Goal: Task Accomplishment & Management: Manage account settings

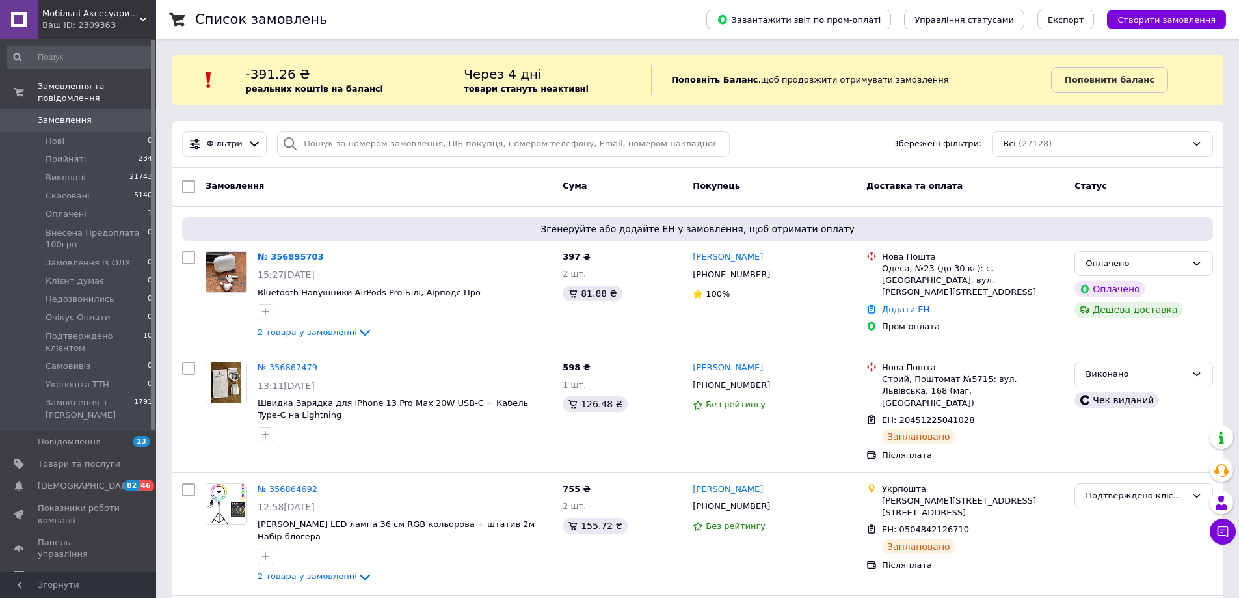
click at [823, 158] on div "Фільтри Збережені фільтри: Всі (27128)" at bounding box center [698, 144] width 1052 height 47
click at [111, 330] on span "Подтверждено клієнтом" at bounding box center [95, 341] width 98 height 23
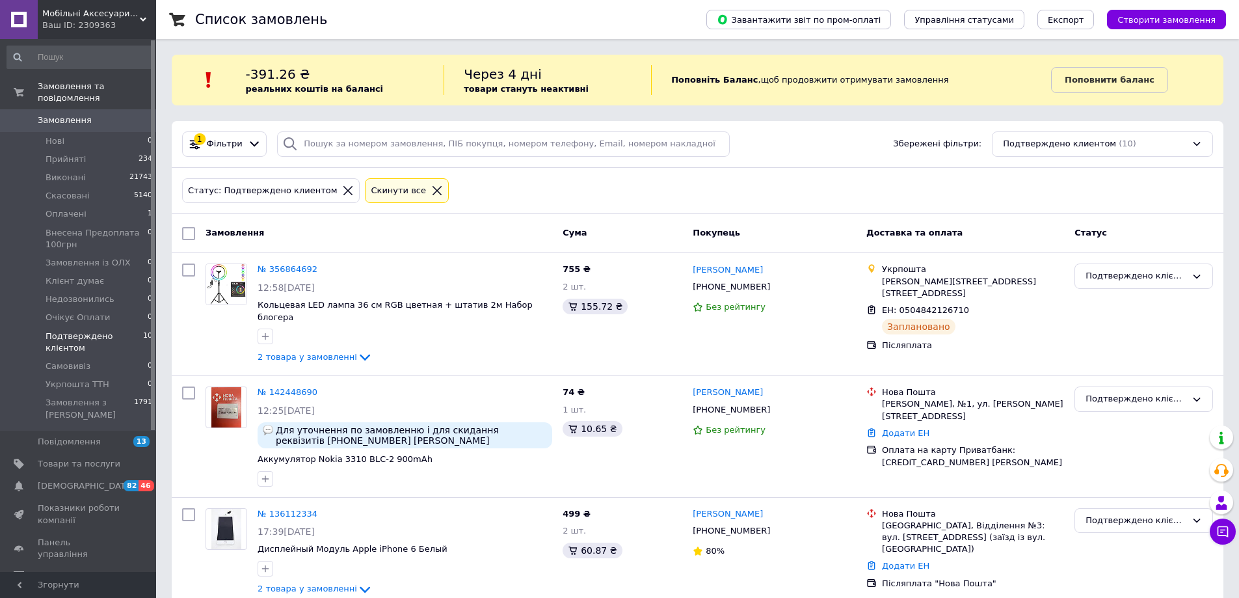
drag, startPoint x: 72, startPoint y: 105, endPoint x: 190, endPoint y: 358, distance: 278.5
click at [72, 114] on span "Замовлення" at bounding box center [65, 120] width 54 height 12
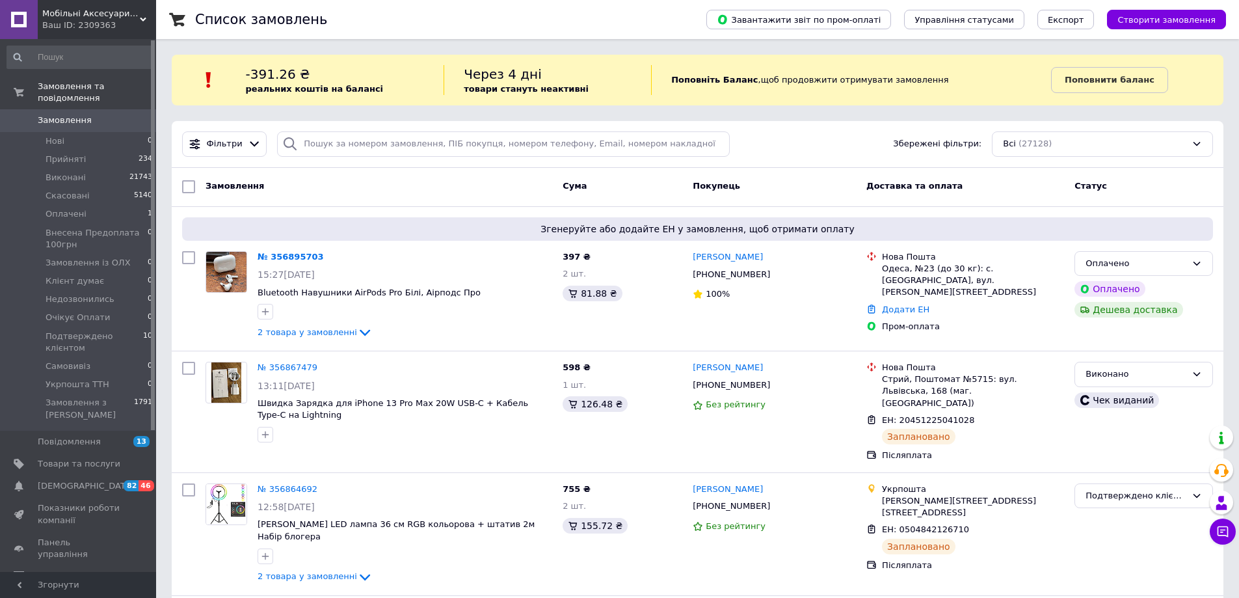
click at [799, 125] on div "Фільтри Збережені фільтри: Всі (27128)" at bounding box center [698, 144] width 1052 height 47
click at [94, 114] on span "Замовлення" at bounding box center [79, 120] width 83 height 12
click at [286, 256] on link "№ 356895703" at bounding box center [291, 257] width 66 height 10
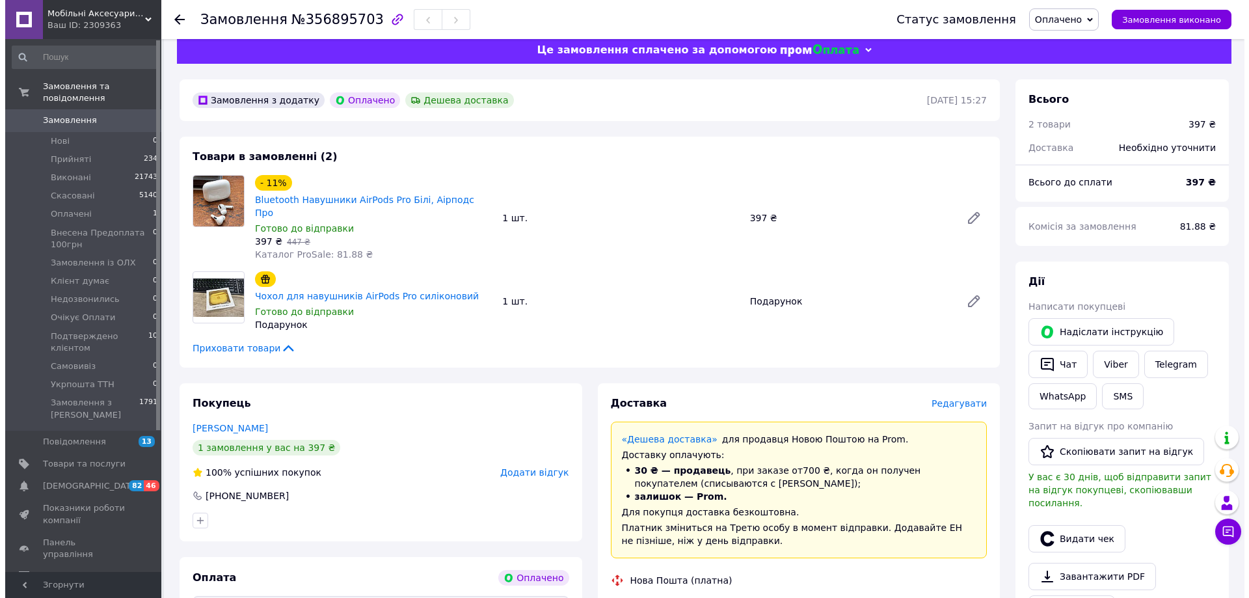
scroll to position [65, 0]
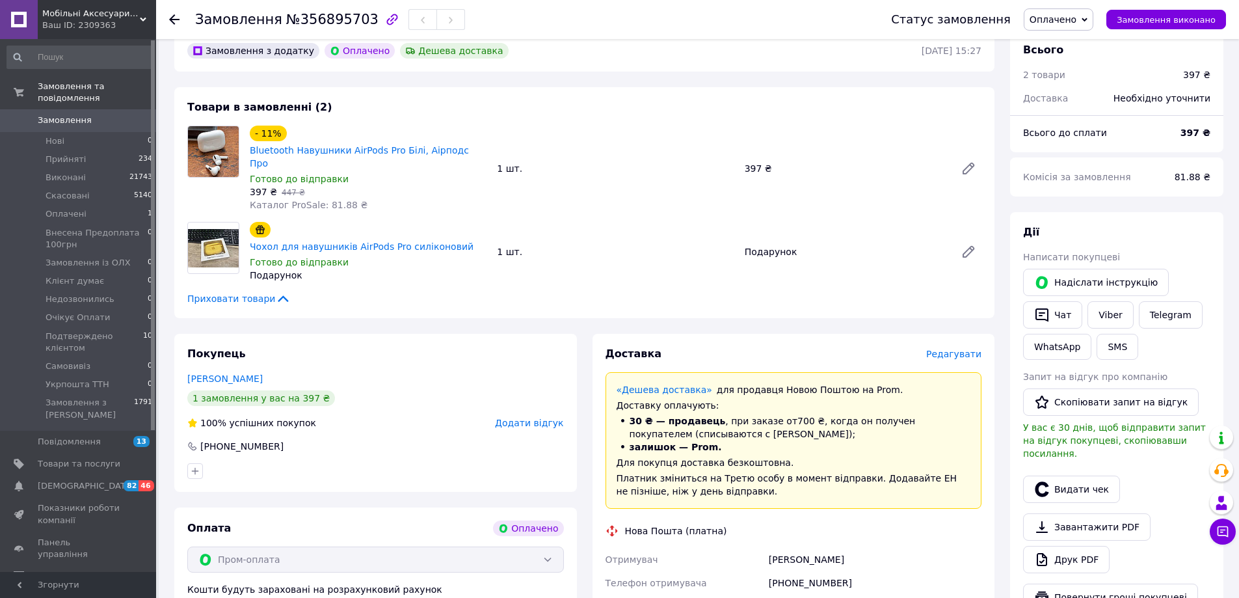
click at [968, 349] on span "Редагувати" at bounding box center [953, 354] width 55 height 10
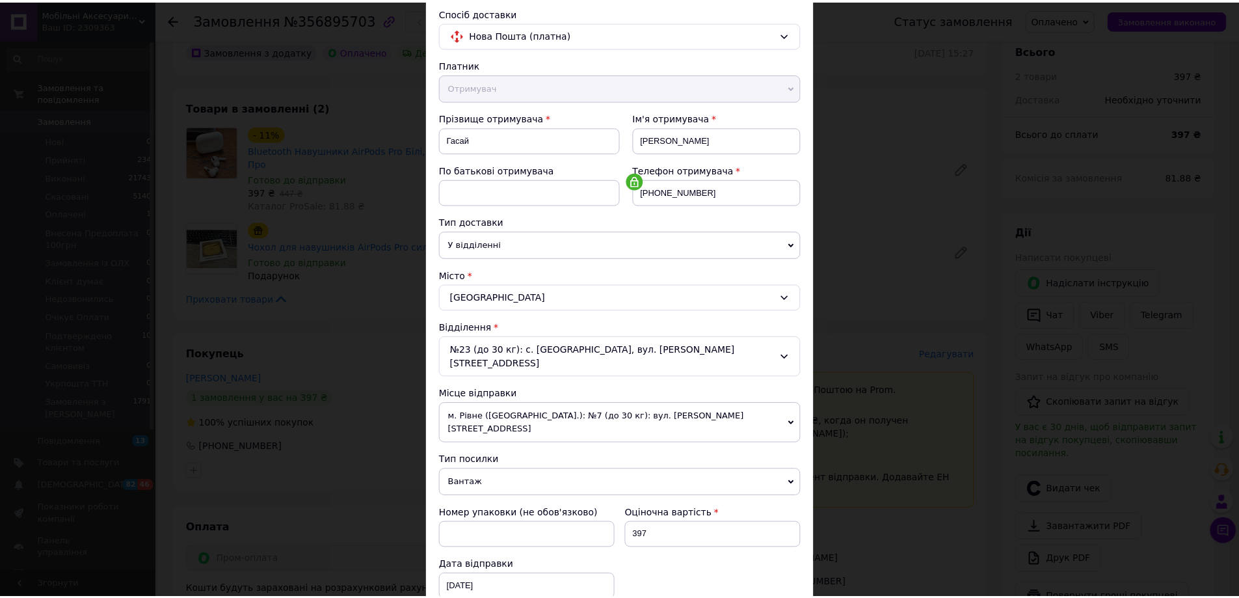
scroll to position [266, 0]
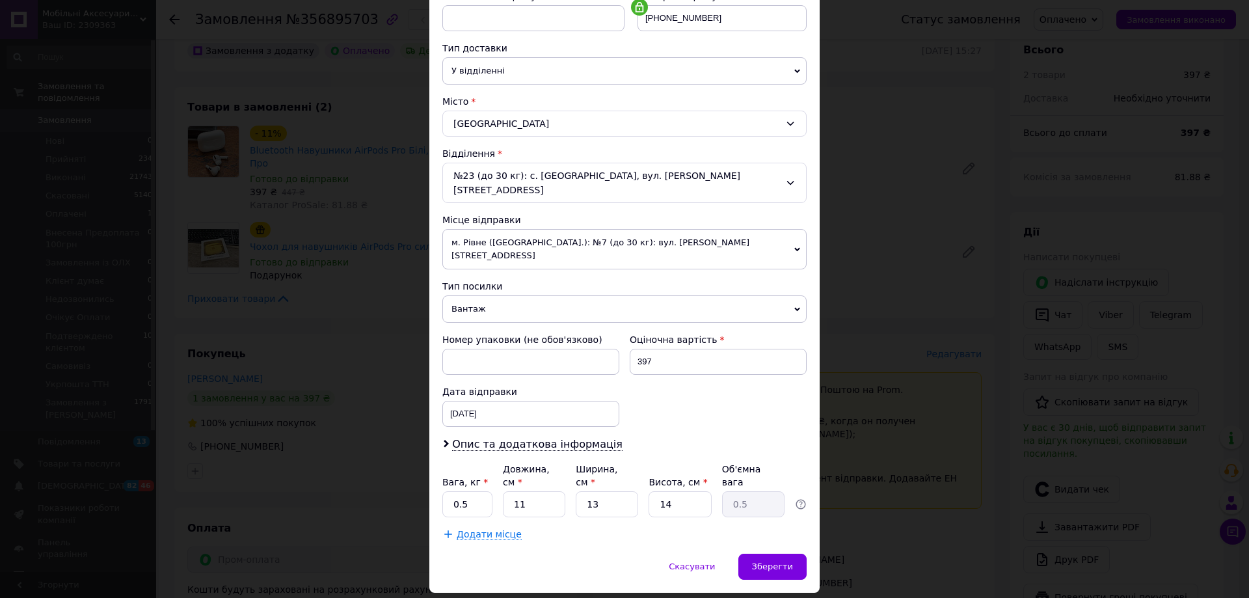
click at [923, 395] on div "× Редагування доставки Спосіб доставки Нова Пошта (платна) Платник Отримувач Ві…" at bounding box center [624, 299] width 1249 height 598
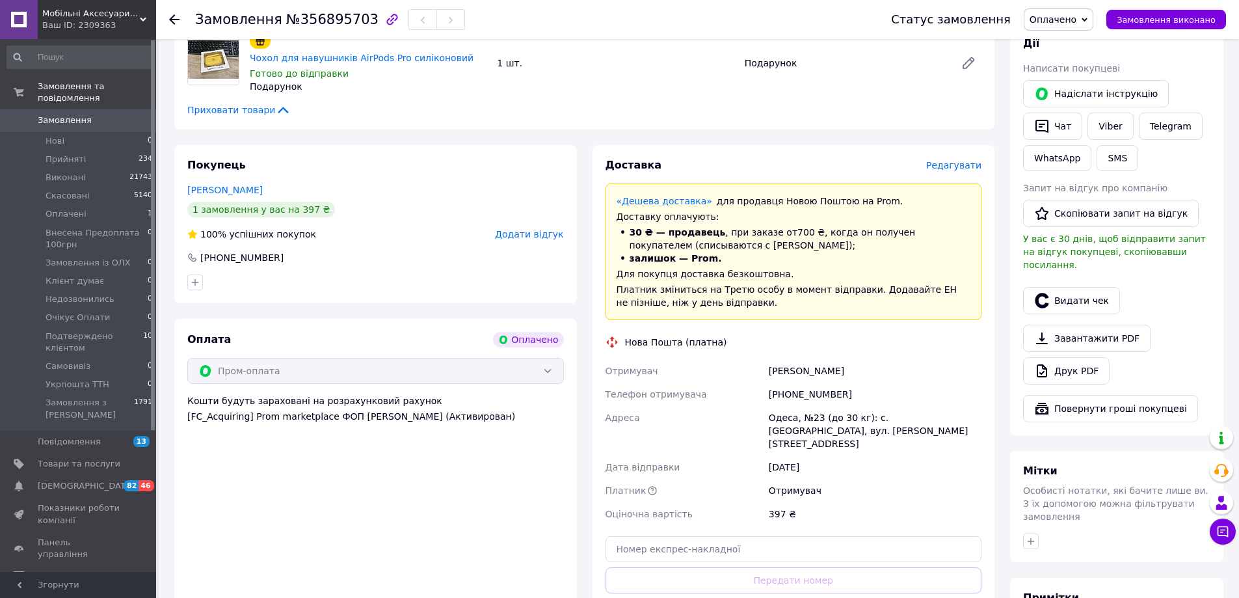
scroll to position [260, 0]
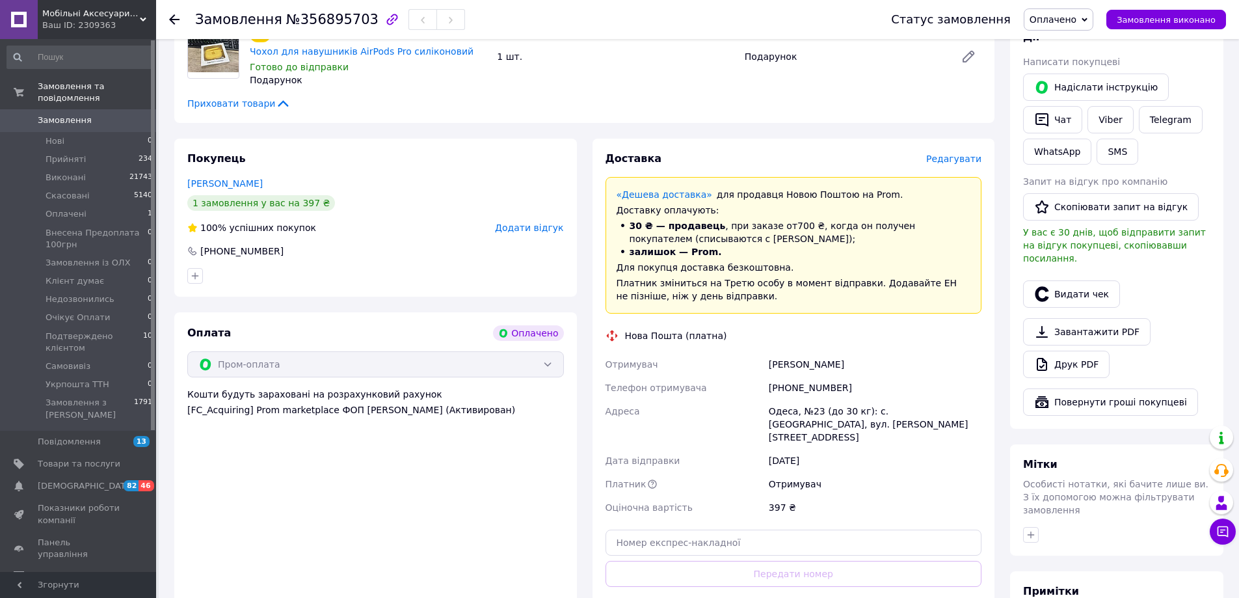
click at [905, 449] on div "12.08.2025" at bounding box center [875, 460] width 218 height 23
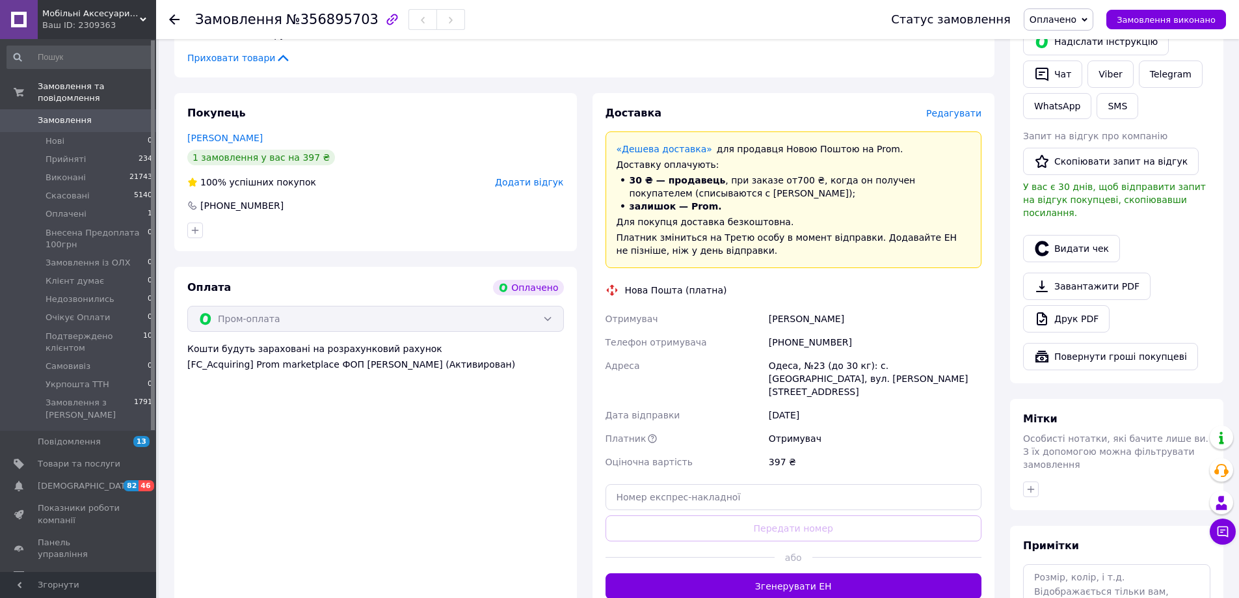
scroll to position [325, 0]
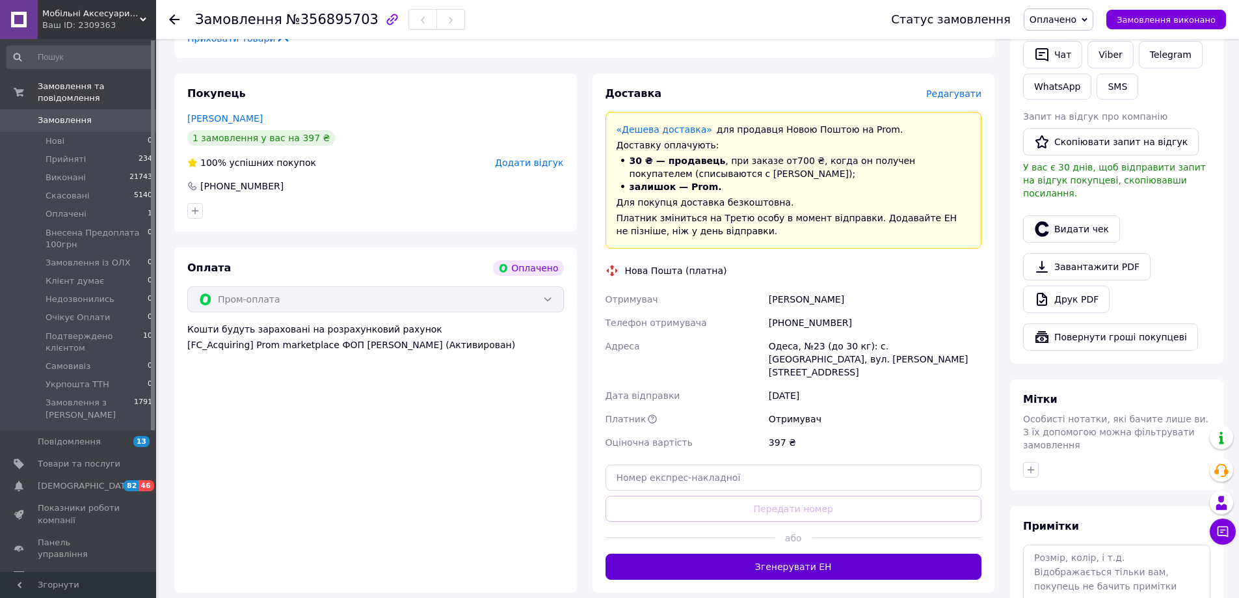
click at [857, 553] on button "Згенерувати ЕН" at bounding box center [794, 566] width 377 height 26
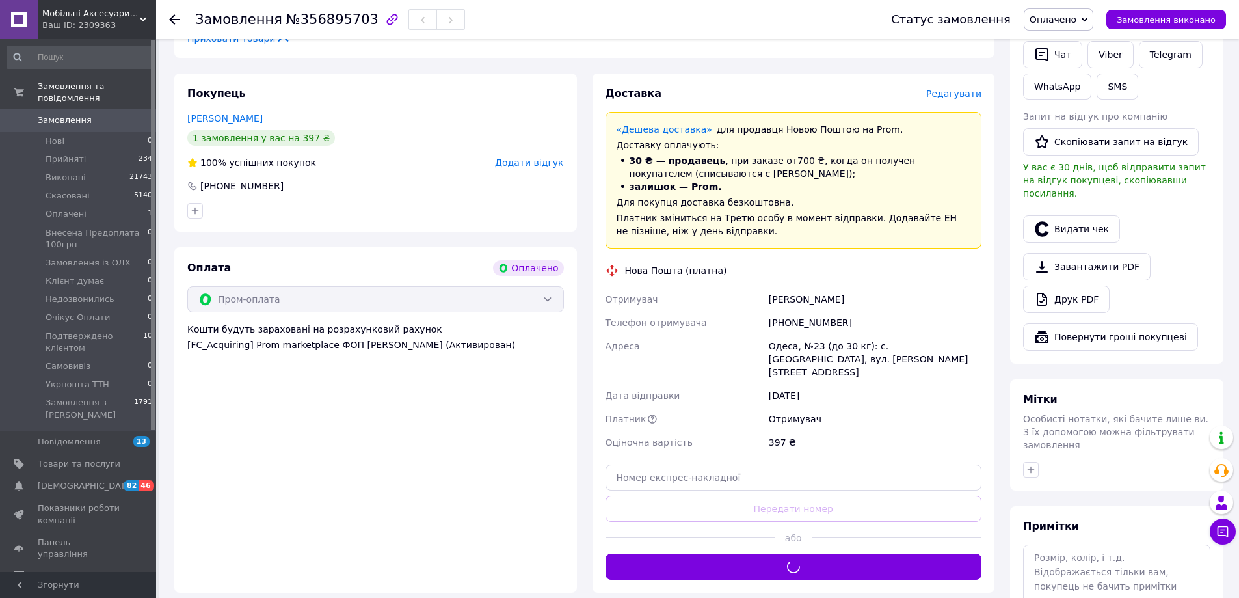
click at [857, 425] on div "Доставка Редагувати «Дешева доставка»   для продавця Новою Поштою на Prom. Дост…" at bounding box center [794, 333] width 377 height 493
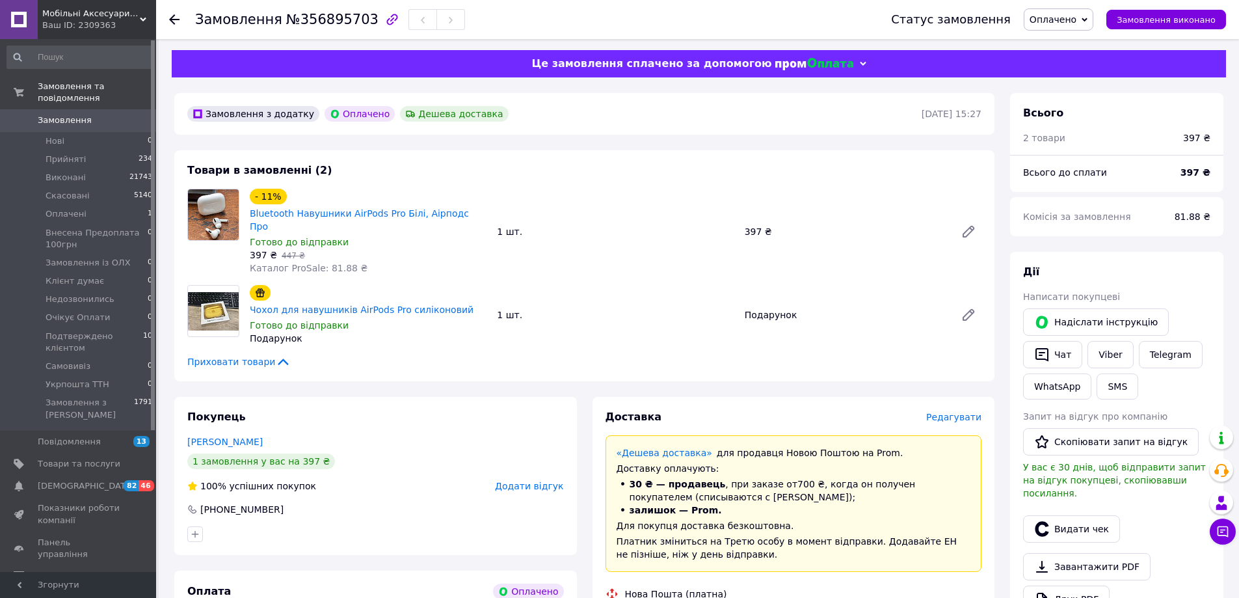
scroll to position [0, 0]
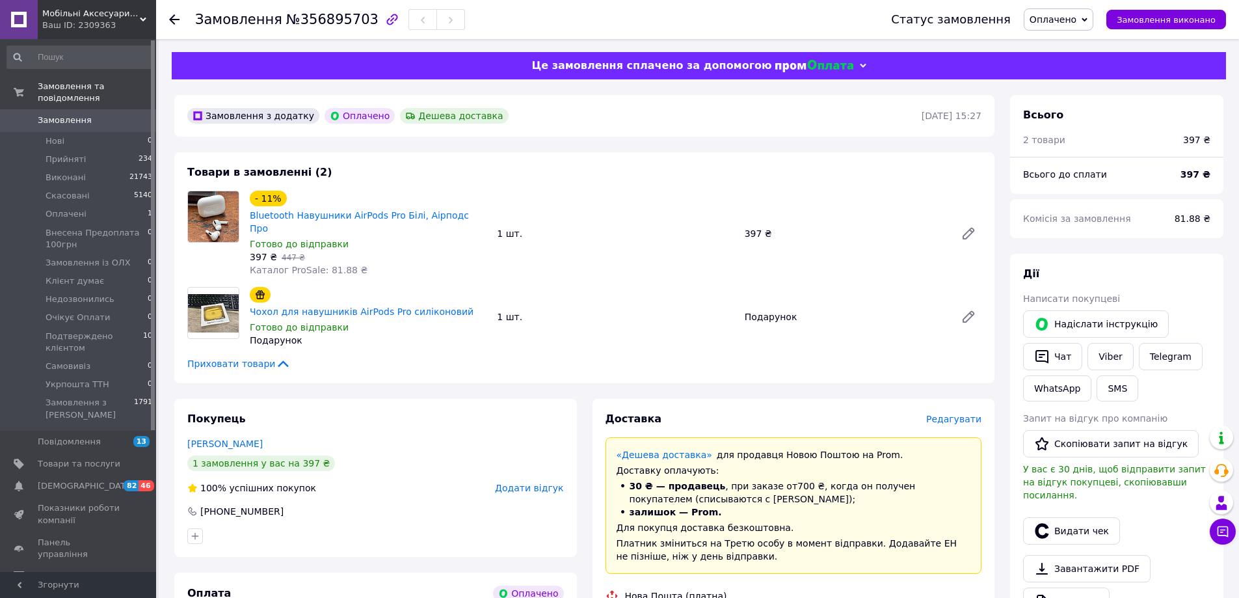
click at [102, 114] on span "Замовлення" at bounding box center [79, 120] width 83 height 12
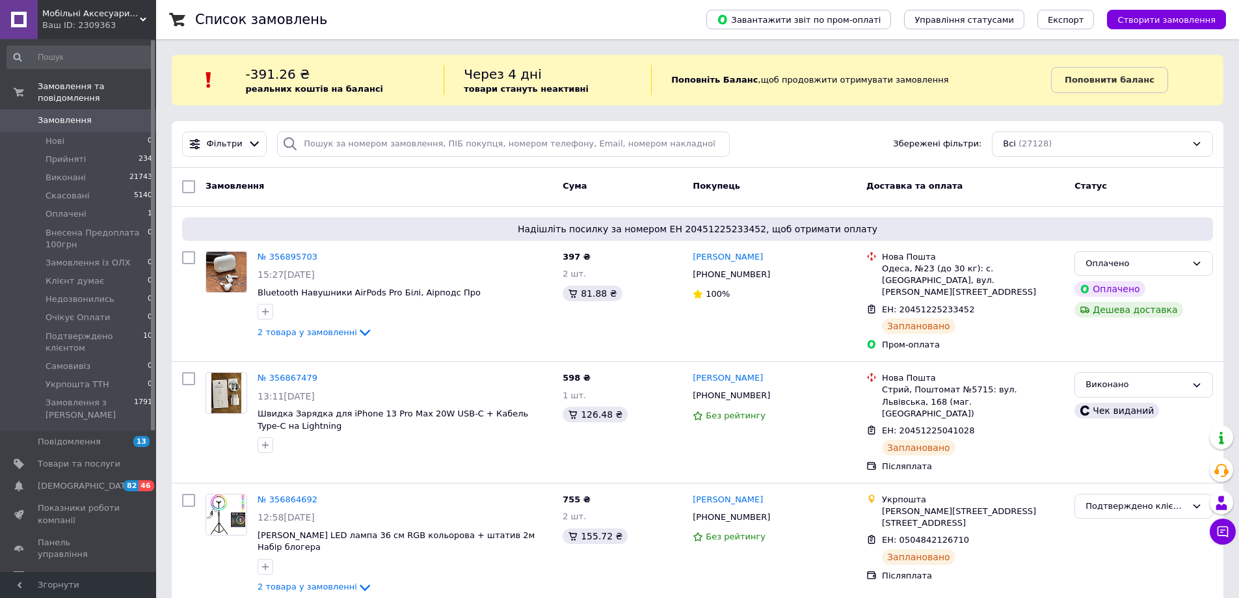
click at [1019, 168] on div "Замовлення Cума Покупець Доставка та оплата Статус" at bounding box center [698, 187] width 1052 height 39
